Goal: Communication & Community: Answer question/provide support

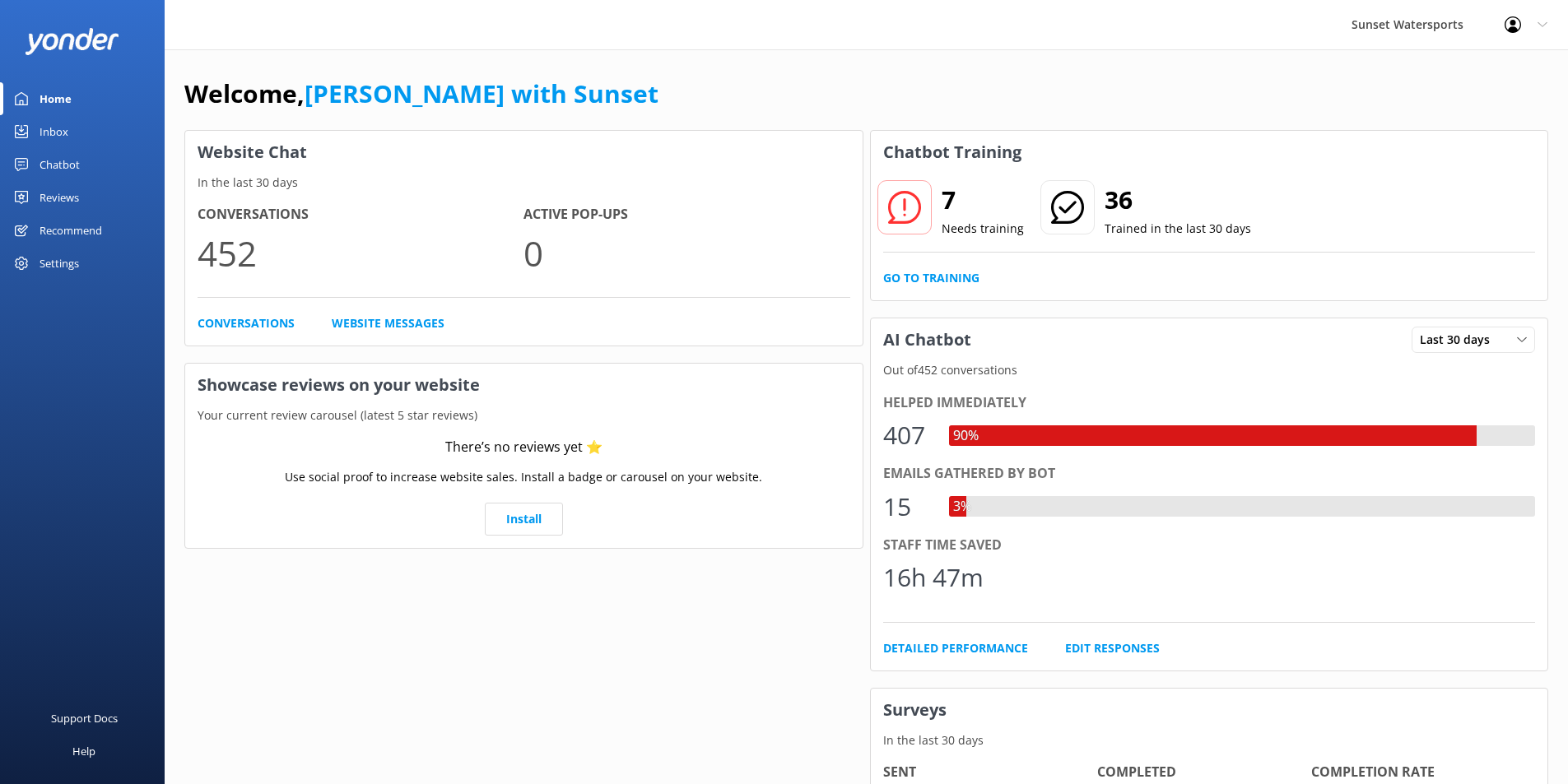
click at [52, 134] on div "Inbox" at bounding box center [53, 132] width 28 height 33
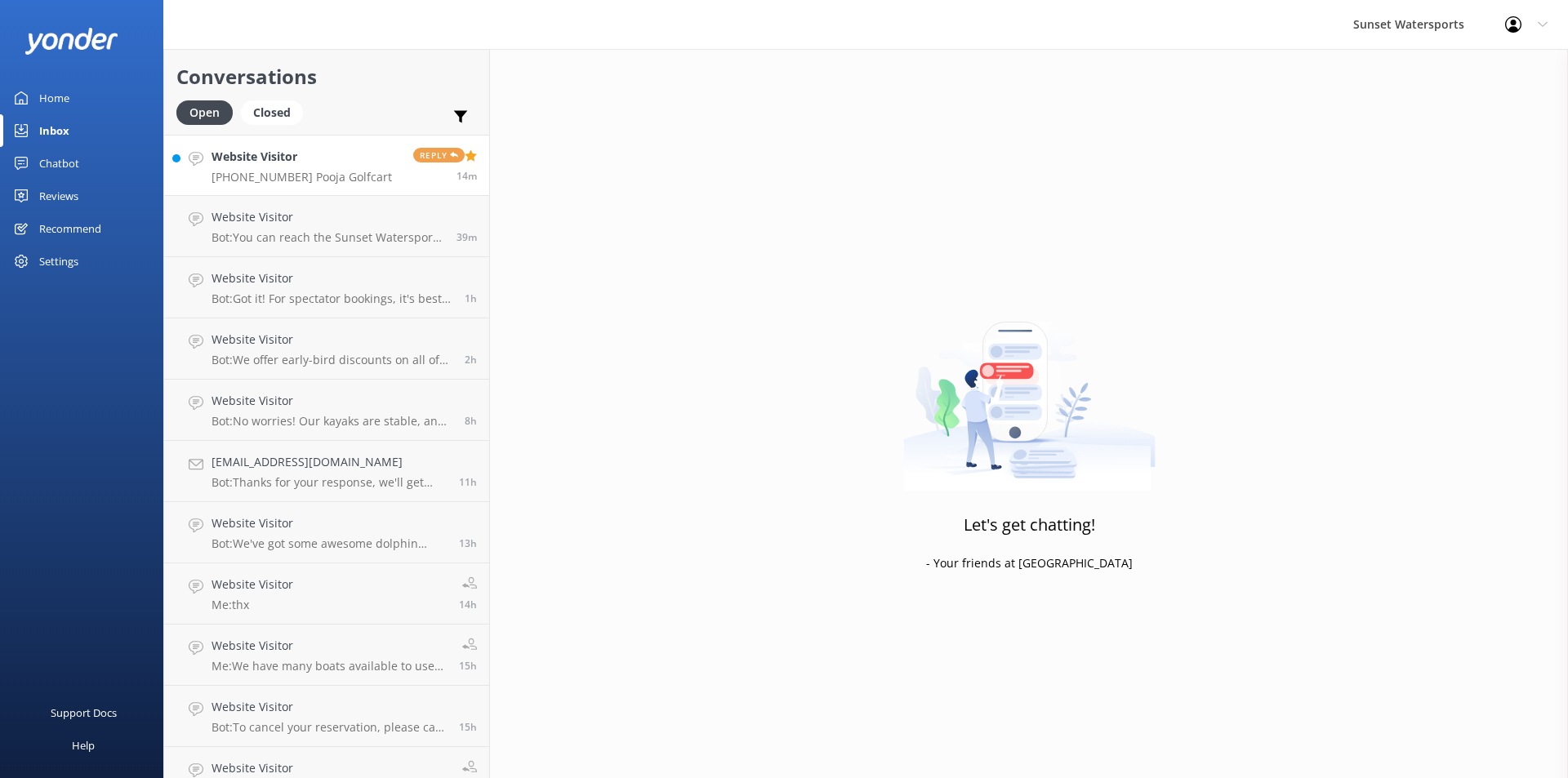
click at [339, 179] on p "[PHONE_NUMBER] Pooja Golfcart" at bounding box center [302, 177] width 181 height 15
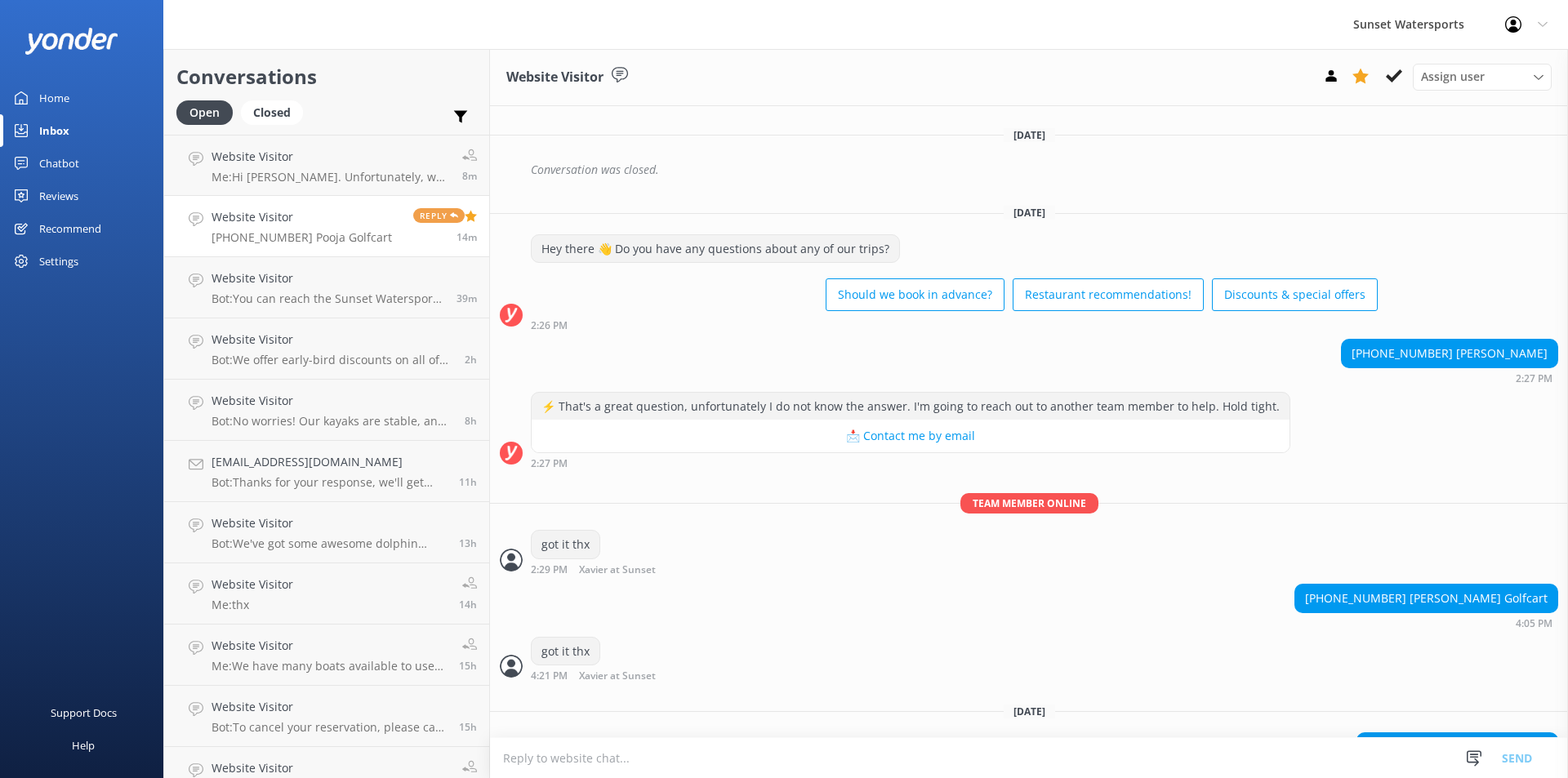
scroll to position [6937, 0]
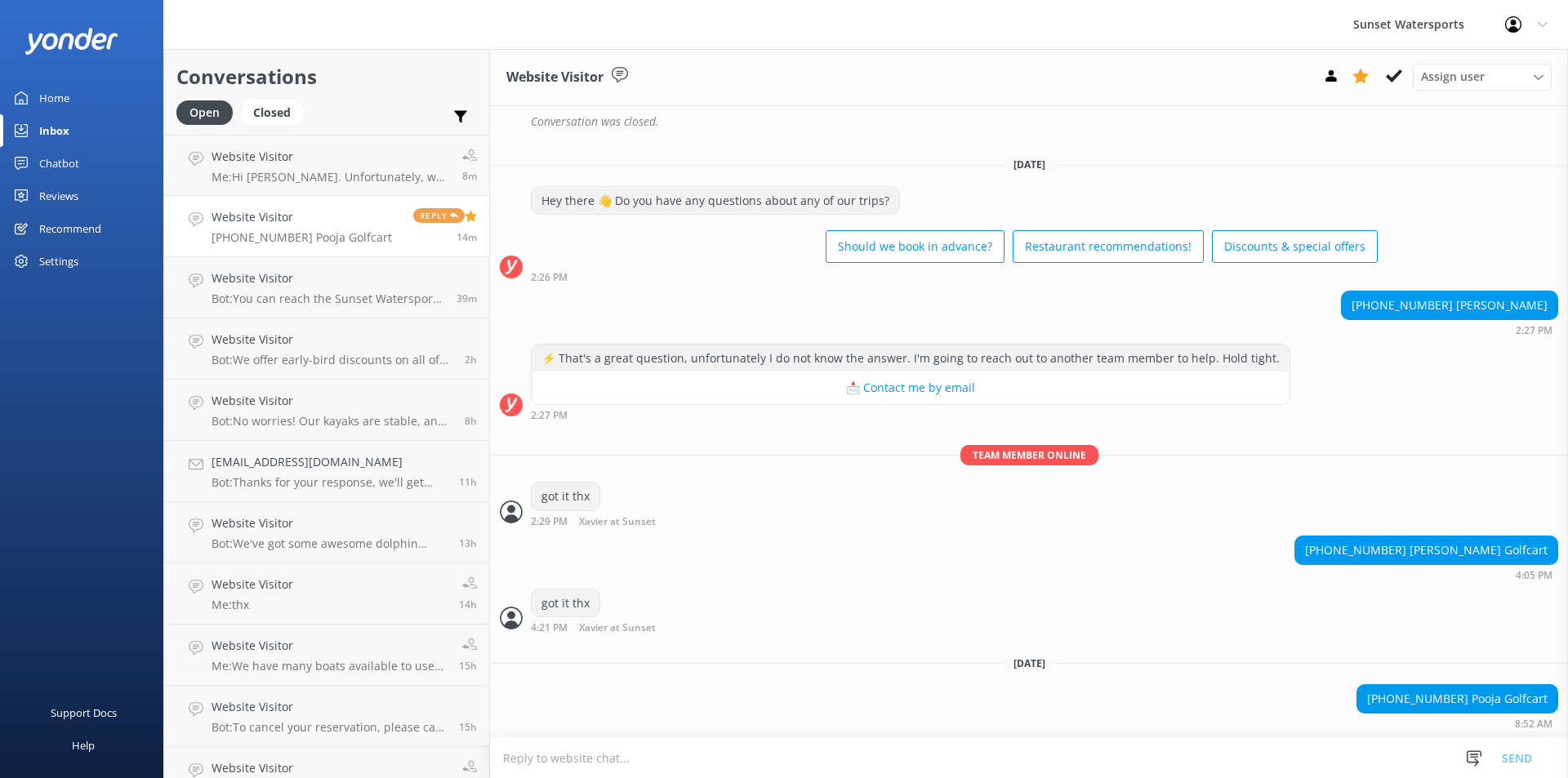
click at [532, 750] on textarea at bounding box center [1029, 758] width 1078 height 40
type textarea "thx"
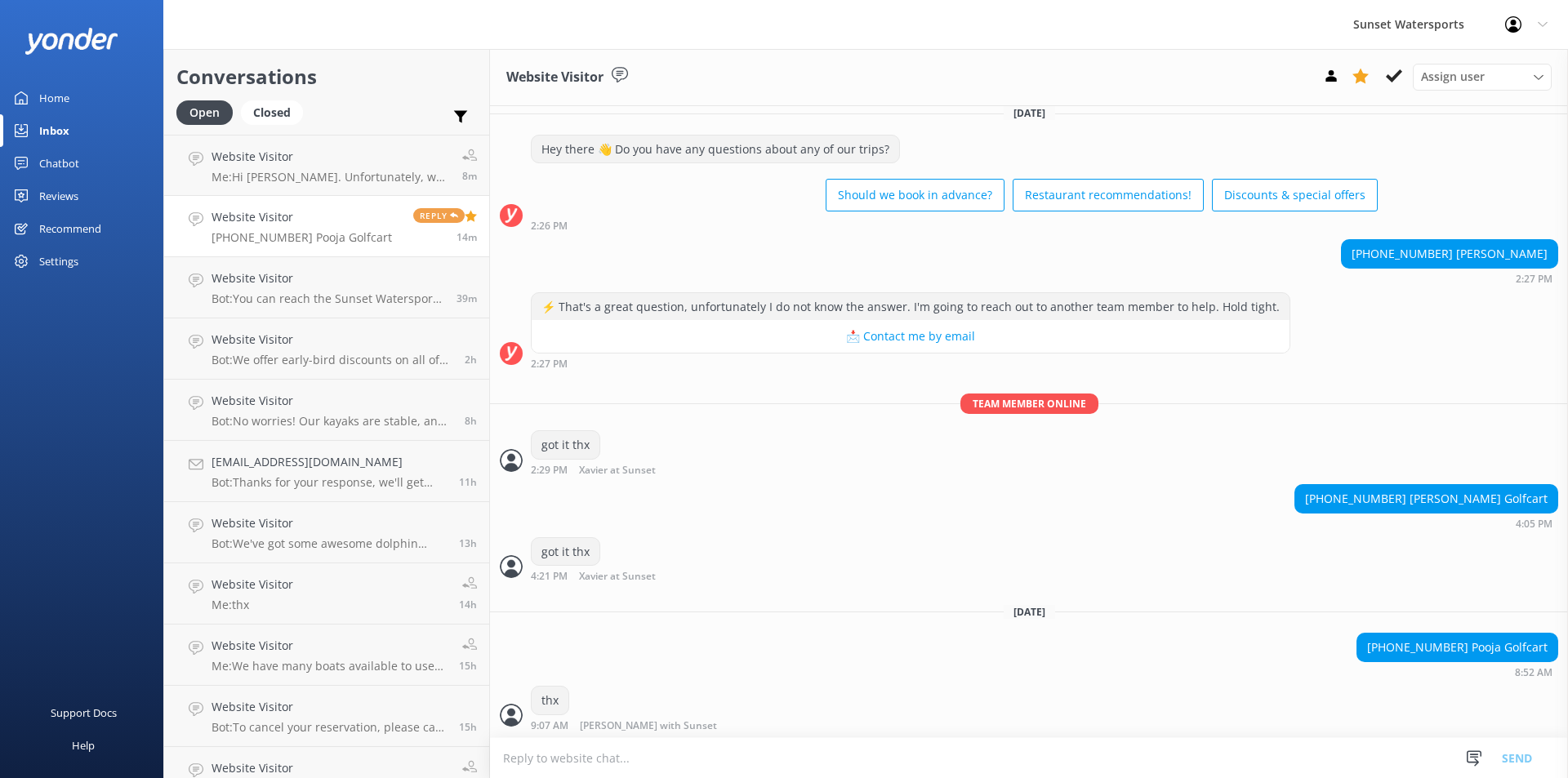
scroll to position [6990, 0]
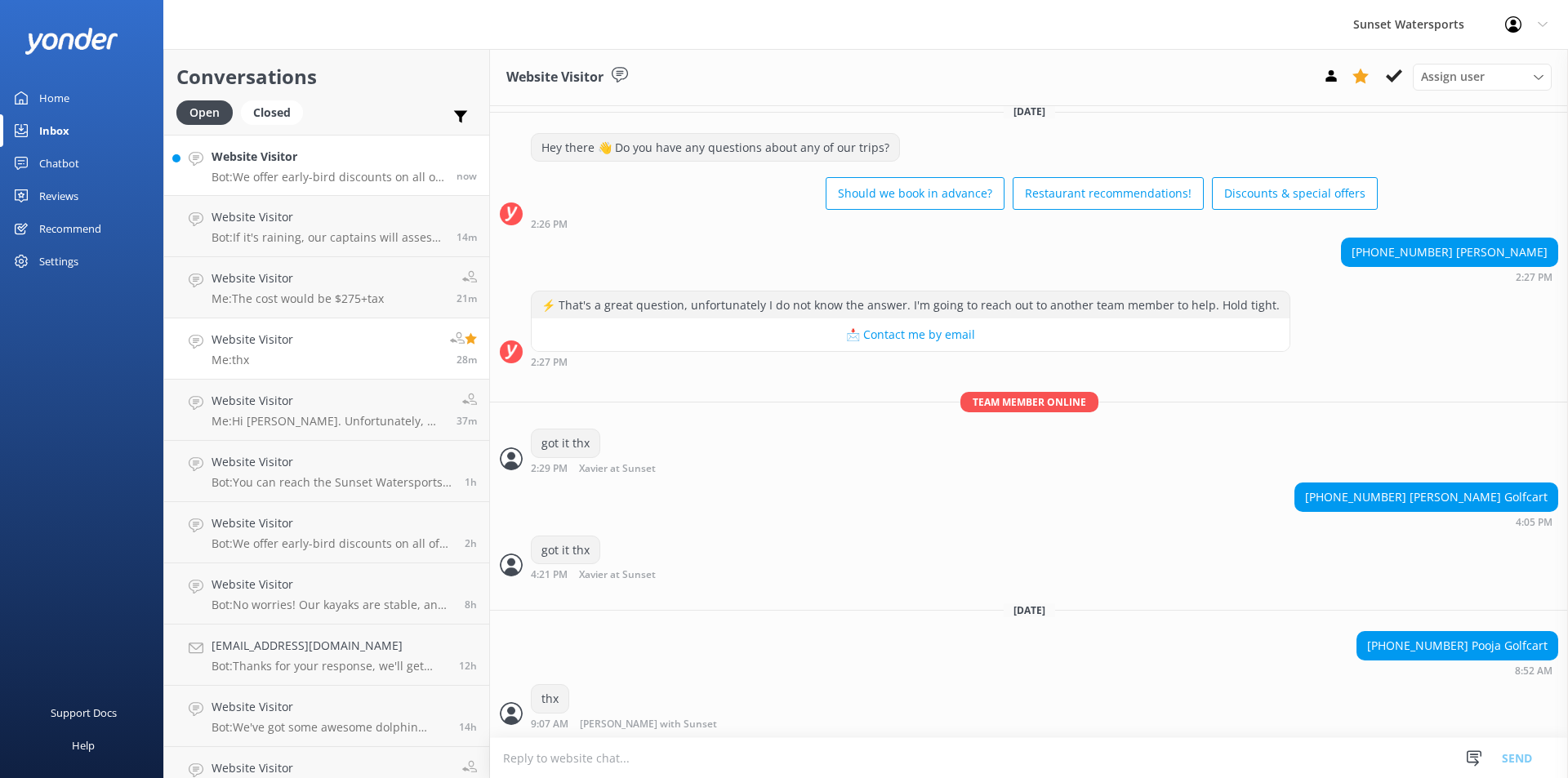
click at [320, 182] on p "Bot: We offer early-bird discounts on all of our morning trips! Plus, when you …" at bounding box center [328, 177] width 233 height 15
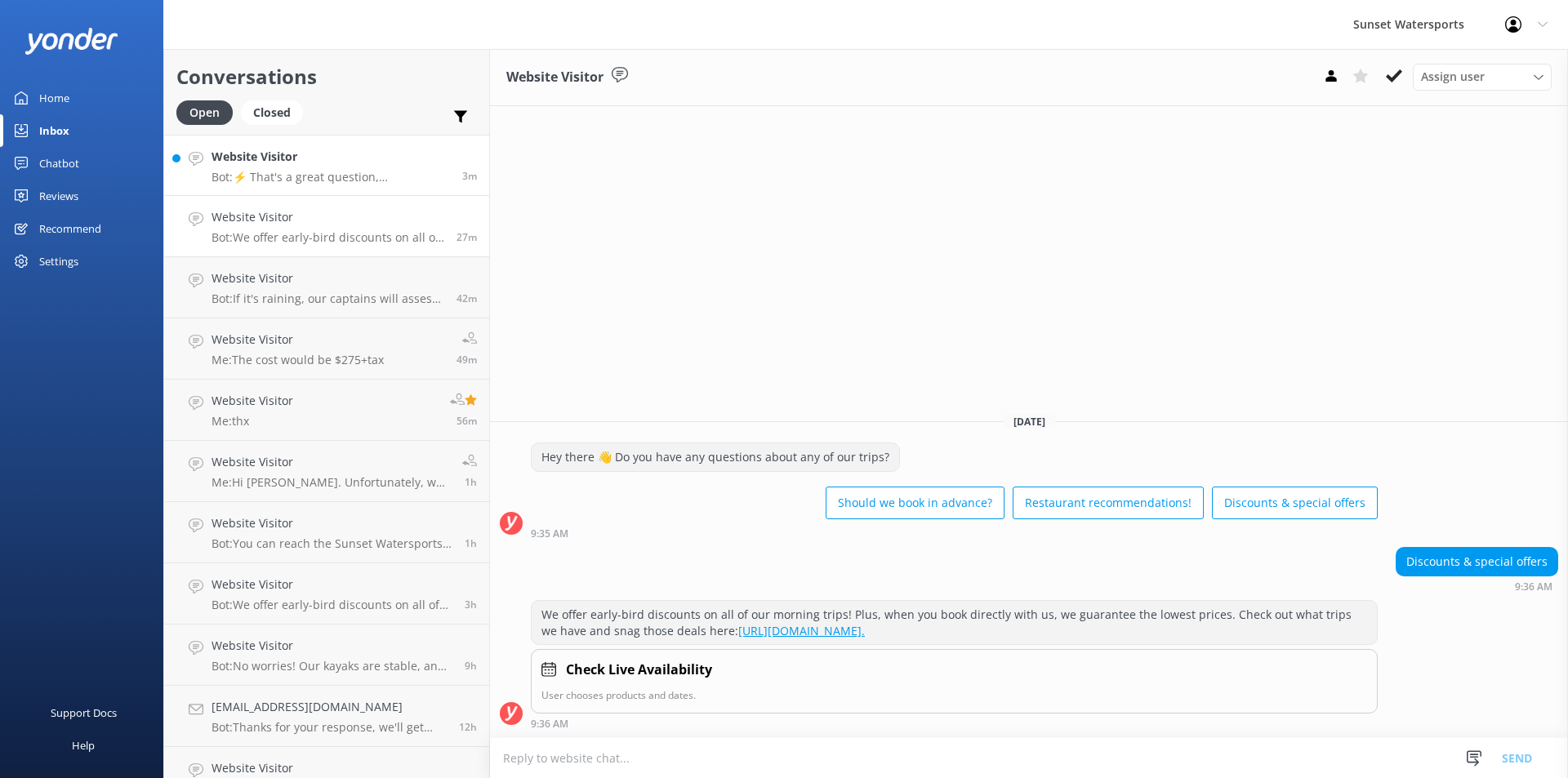
click at [339, 176] on p "Bot: ⚡ That's a great question, unfortunately I do not know the answer. I'm goi…" at bounding box center [331, 177] width 238 height 15
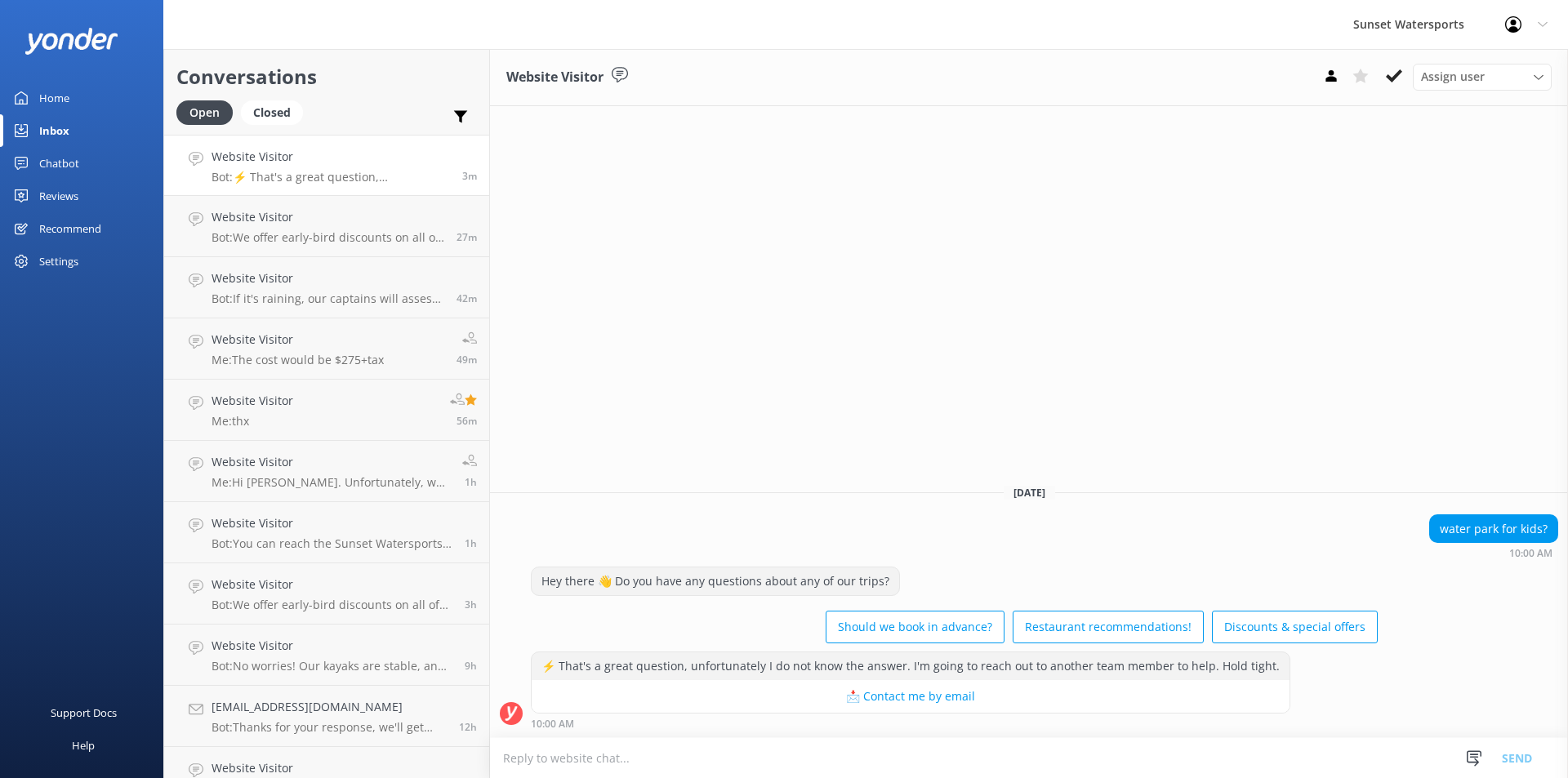
click at [528, 750] on textarea at bounding box center [1029, 758] width 1078 height 40
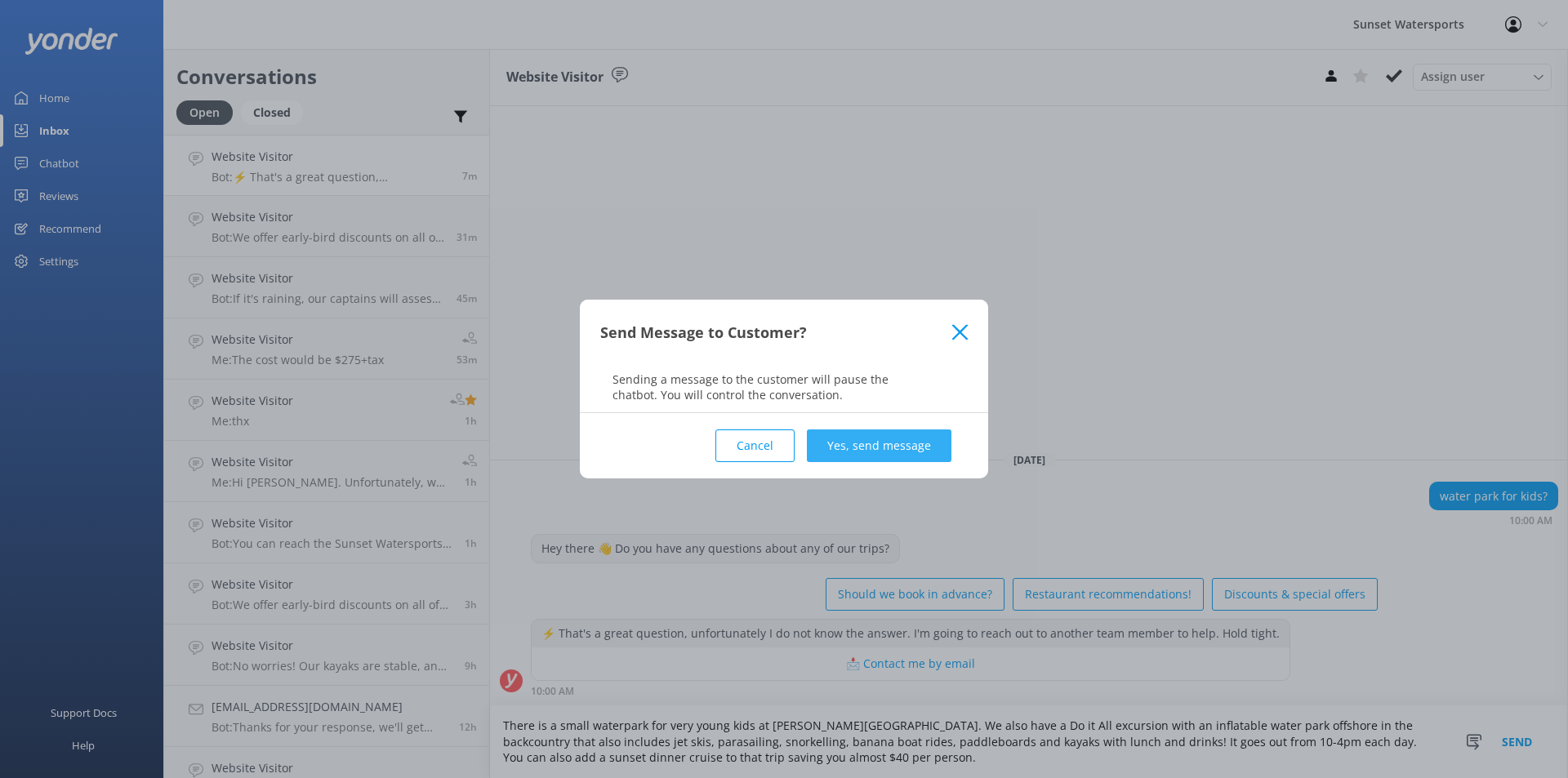
type textarea "There is a small waterpark for very young kids at [PERSON_NAME][GEOGRAPHIC_DATA…"
click at [877, 450] on button "Yes, send message" at bounding box center [879, 445] width 145 height 33
